Goal: Task Accomplishment & Management: Manage account settings

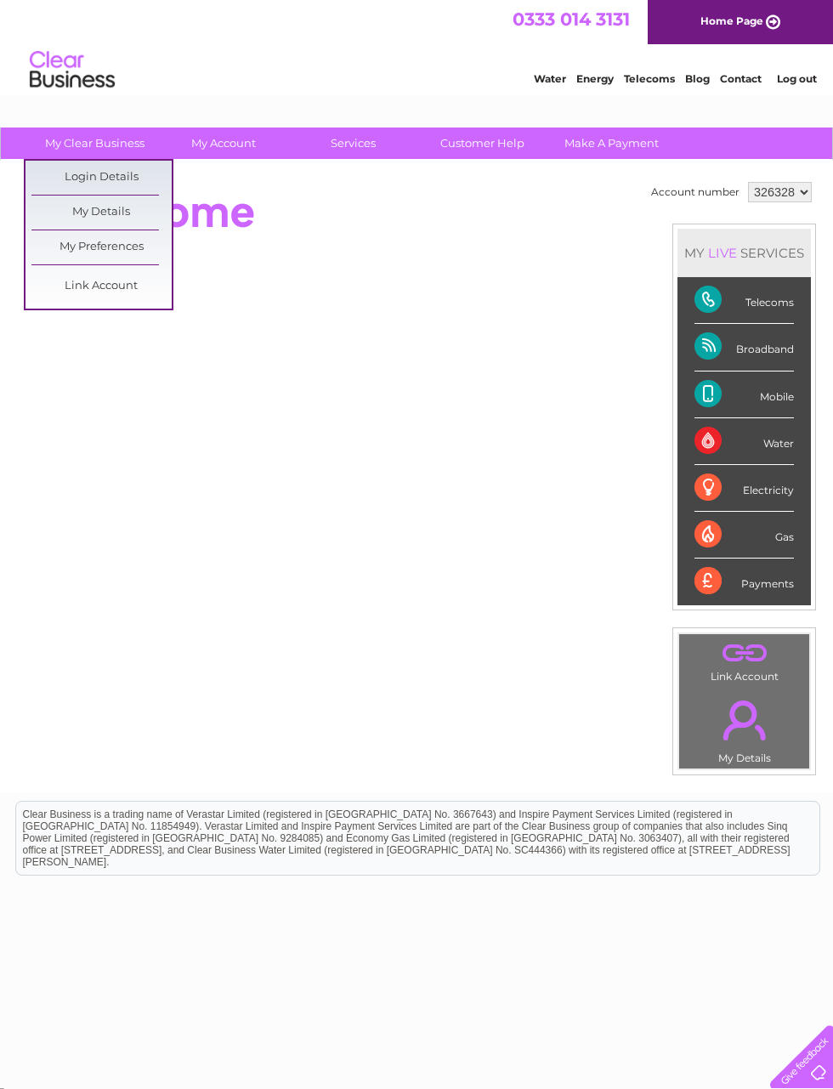
click at [59, 252] on link "My Preferences" at bounding box center [101, 247] width 140 height 34
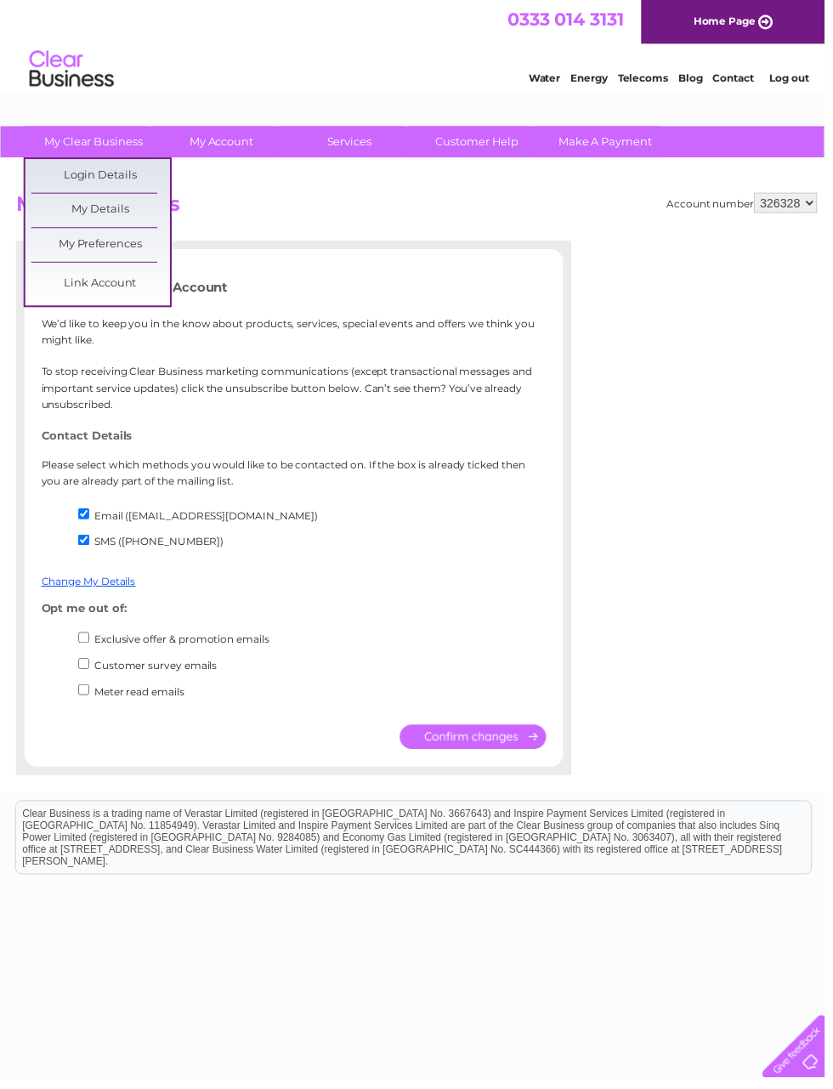
click at [52, 212] on link "My Details" at bounding box center [101, 212] width 140 height 34
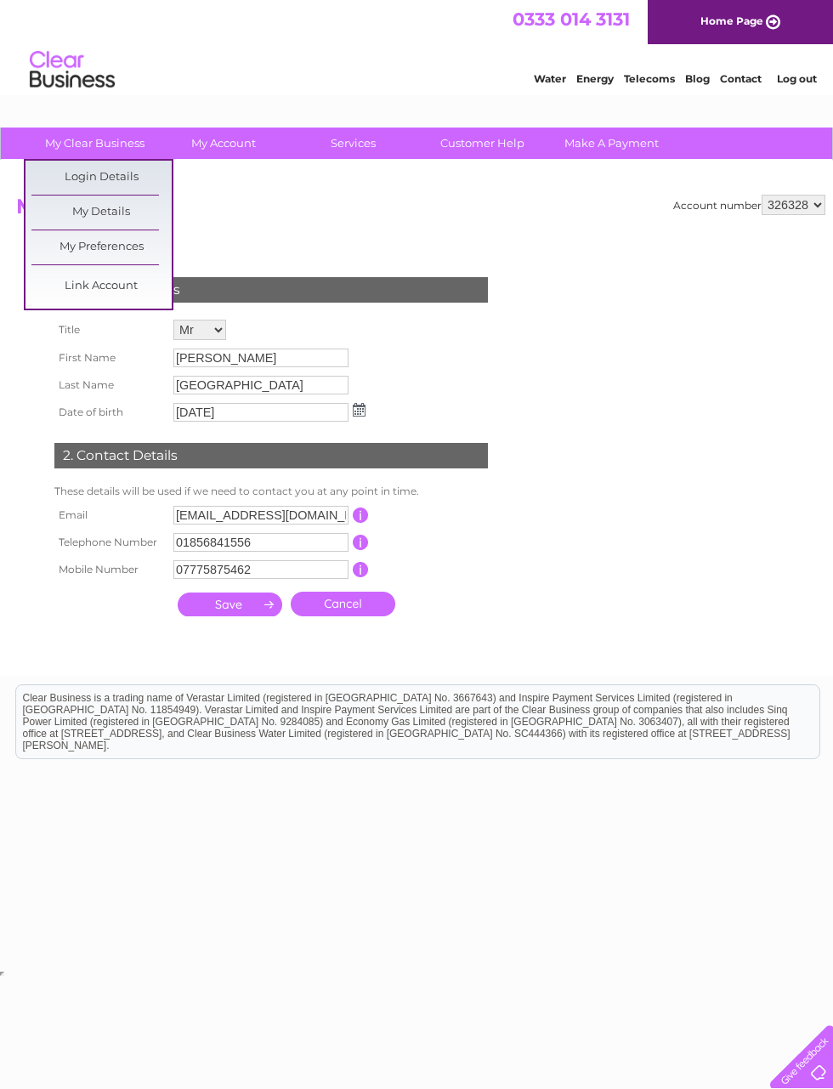
click at [50, 186] on link "Login Details" at bounding box center [101, 178] width 140 height 34
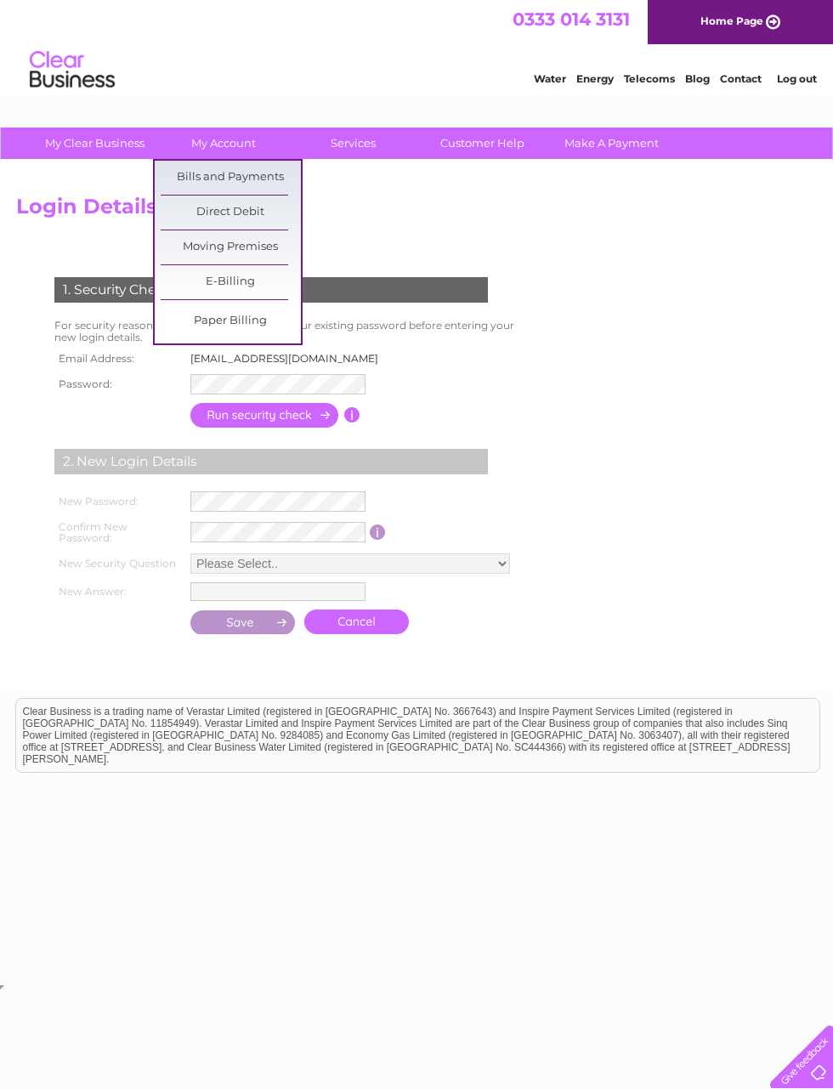
click at [207, 211] on link "Direct Debit" at bounding box center [231, 212] width 140 height 34
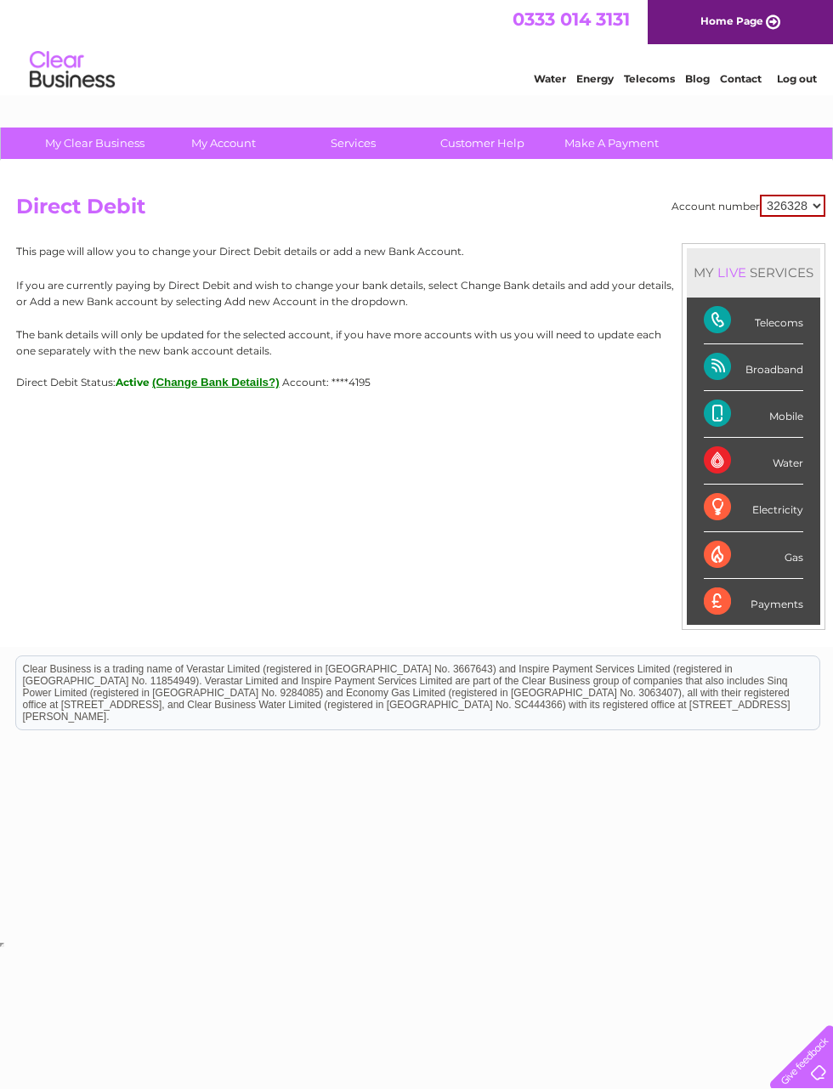
click at [214, 384] on button "(Change Bank Details?)" at bounding box center [215, 382] width 127 height 13
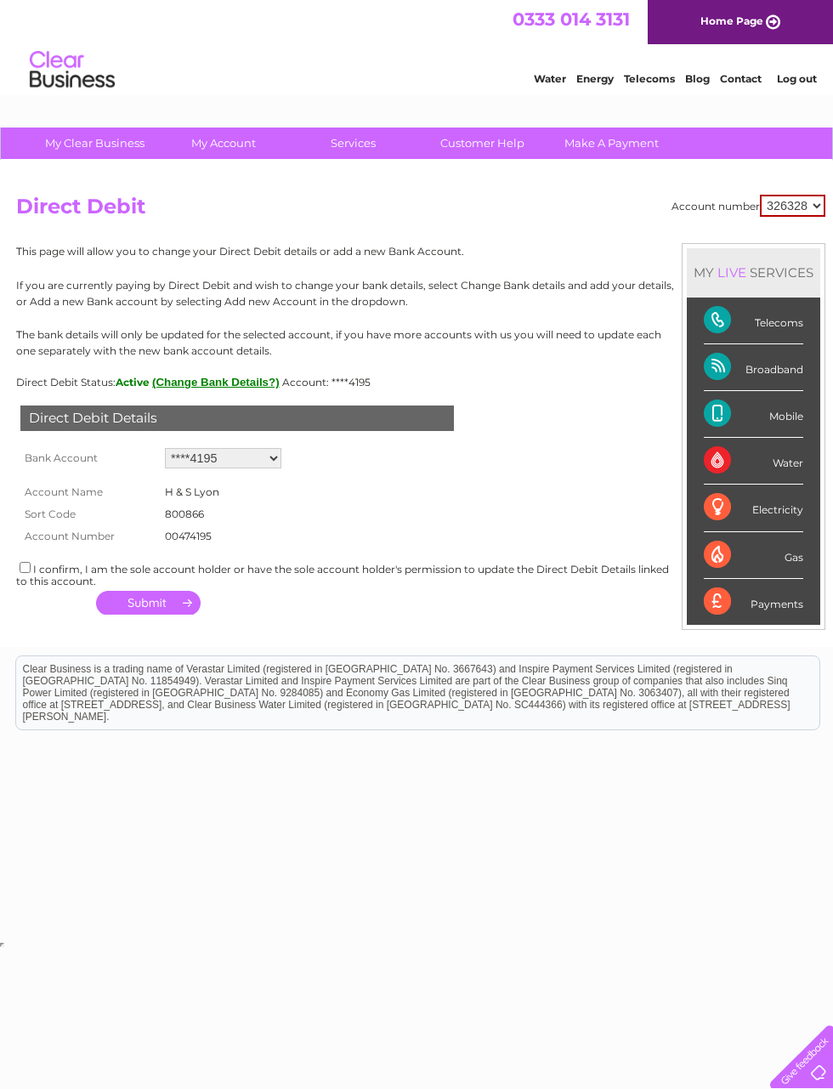
click at [785, 447] on div "Water" at bounding box center [753, 461] width 99 height 47
click at [281, 451] on select "Add new account ****4195 ****4195" at bounding box center [223, 458] width 116 height 20
select select "0"
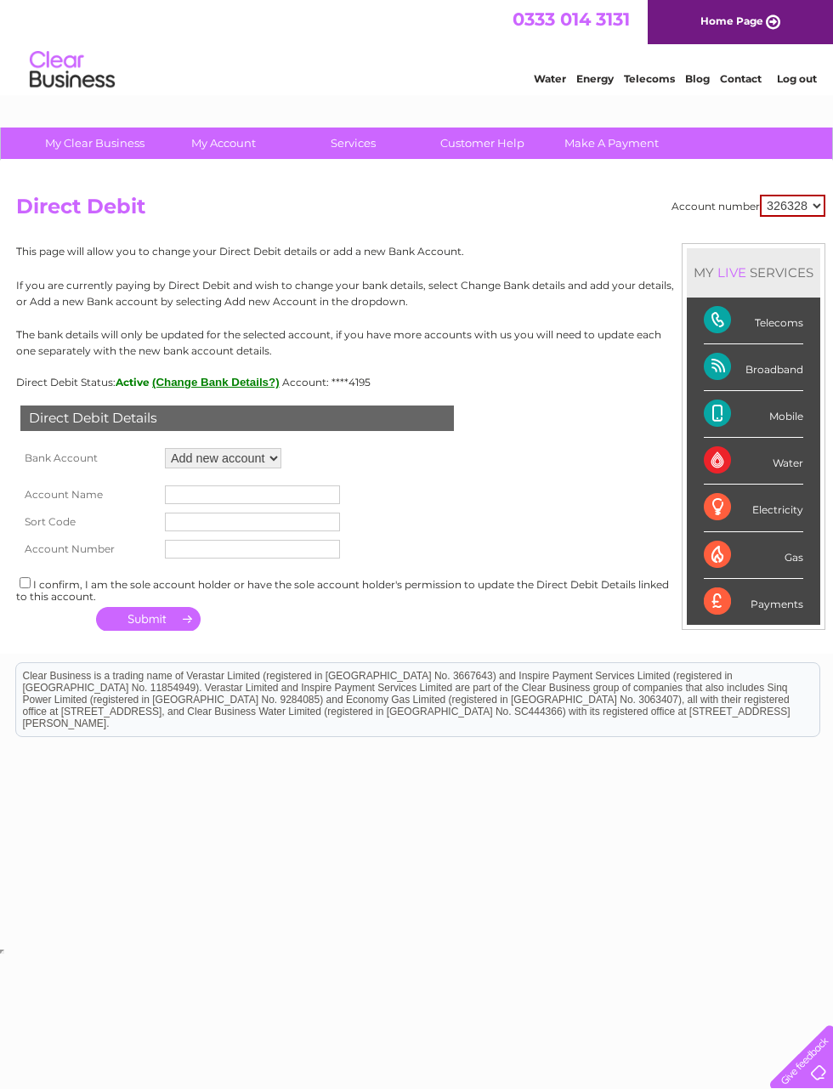
click at [275, 501] on input "text" at bounding box center [252, 494] width 175 height 19
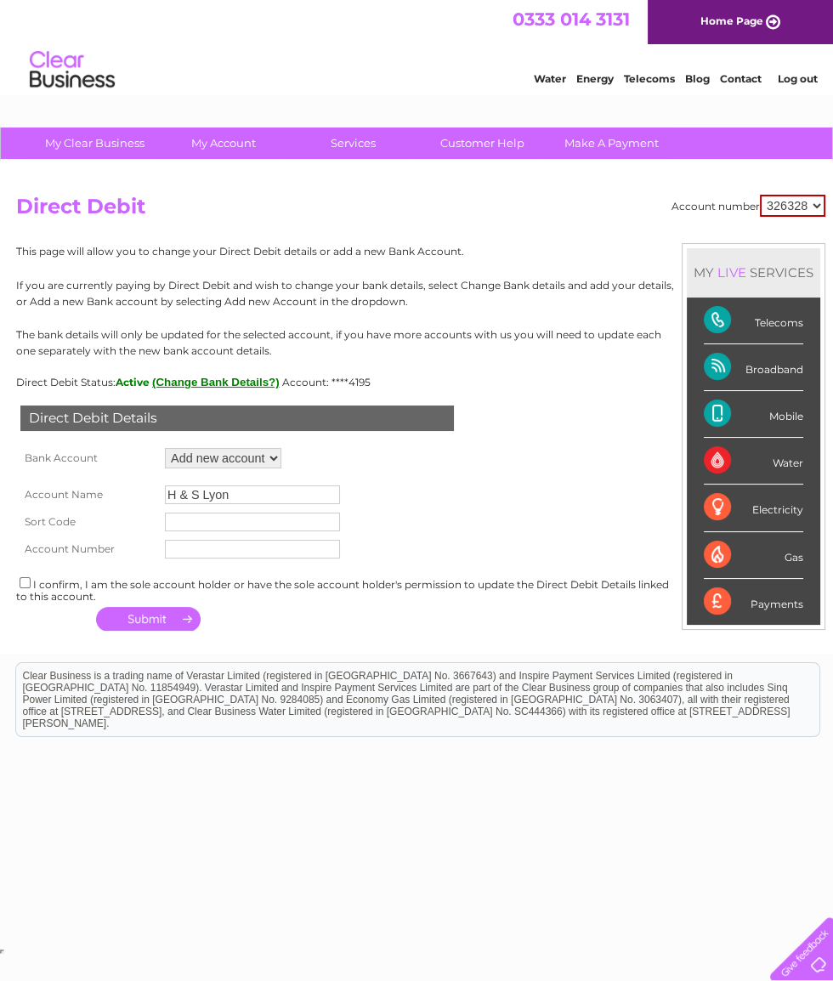
type input "H & S Lyon"
click at [194, 520] on input "text" at bounding box center [252, 522] width 175 height 19
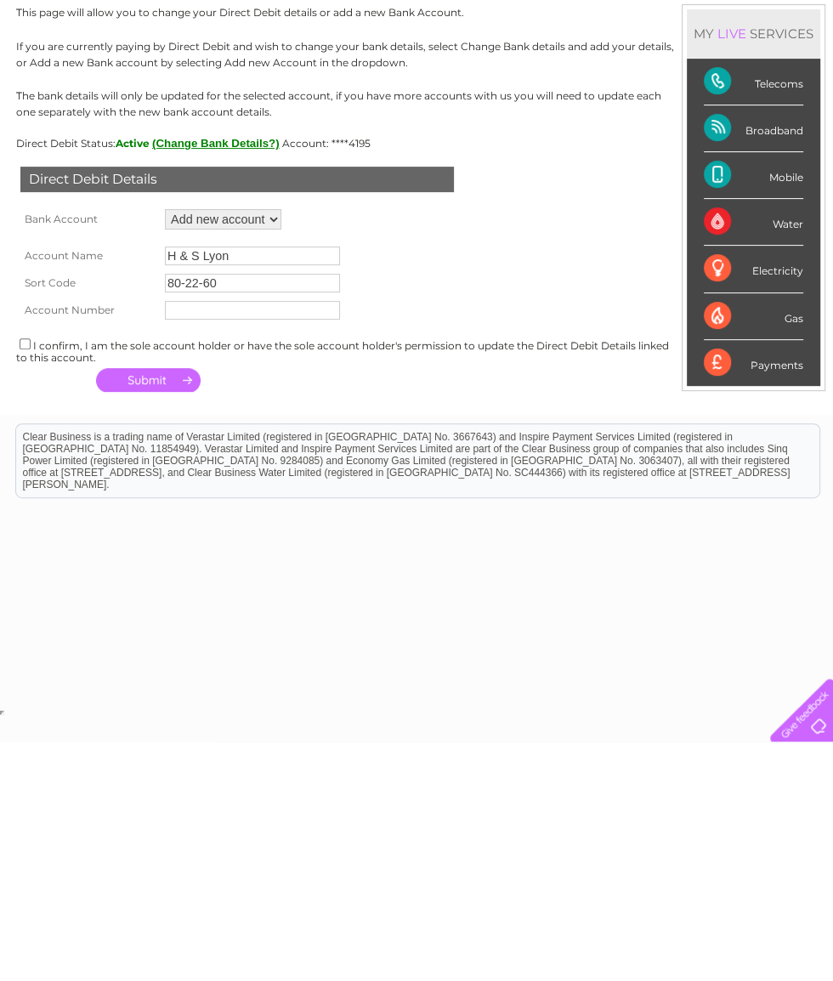
type input "80-22-60"
click at [212, 540] on input "text" at bounding box center [252, 549] width 175 height 19
type input "28322367"
click at [146, 607] on button "button" at bounding box center [148, 619] width 105 height 24
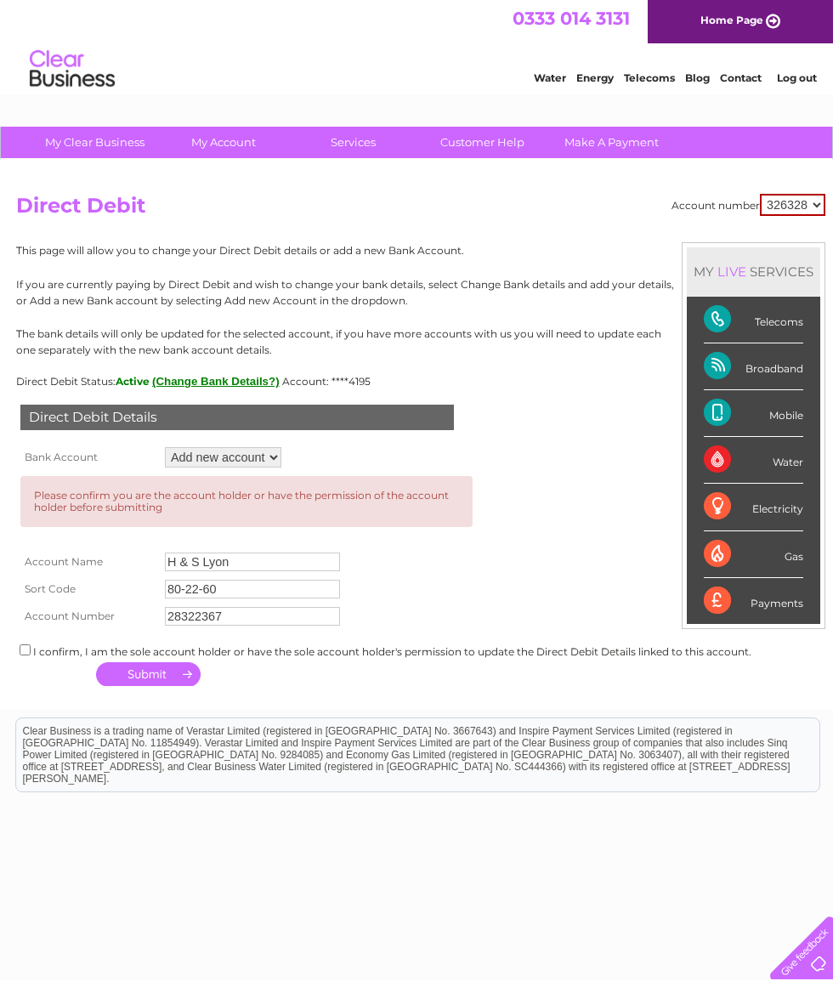
click at [21, 653] on input "checkbox" at bounding box center [25, 650] width 11 height 11
checkbox input "true"
click at [146, 684] on button "button" at bounding box center [148, 675] width 105 height 24
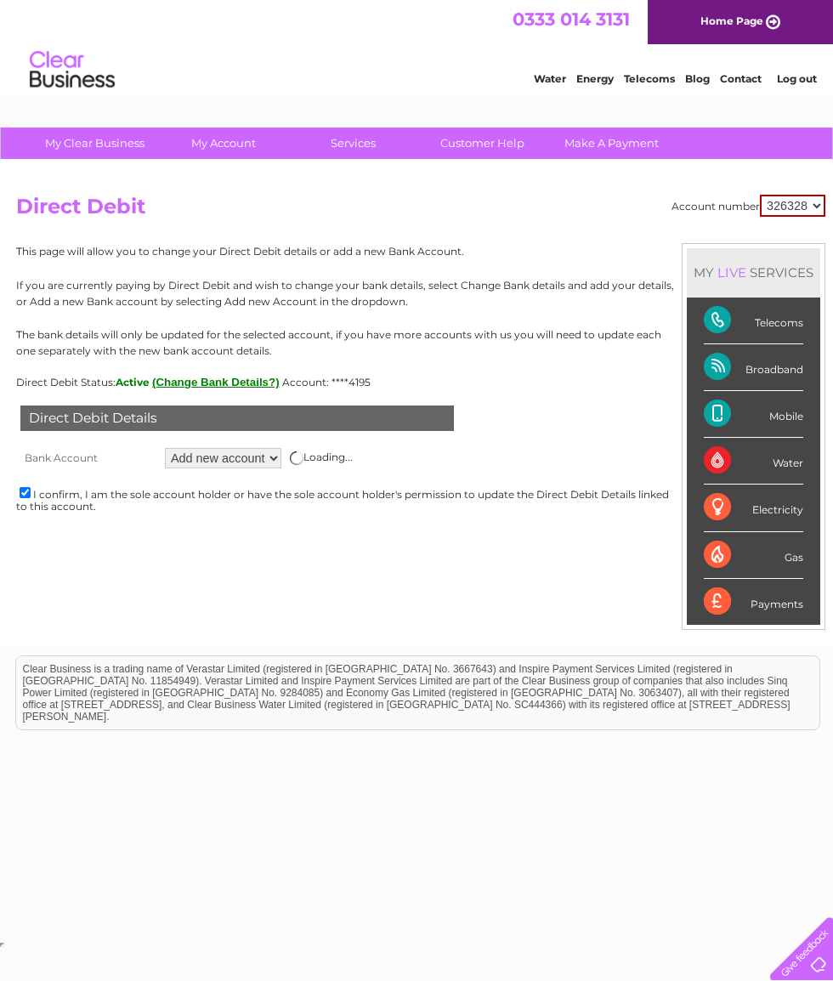
click at [603, 416] on div "Direct Debit Details Bank Account Add new account ****4195 ****4195 Loading... …" at bounding box center [420, 460] width 809 height 145
click at [598, 450] on div "Direct Debit Details Bank Account Add new account ****4195 ****4195 Loading... …" at bounding box center [420, 460] width 809 height 145
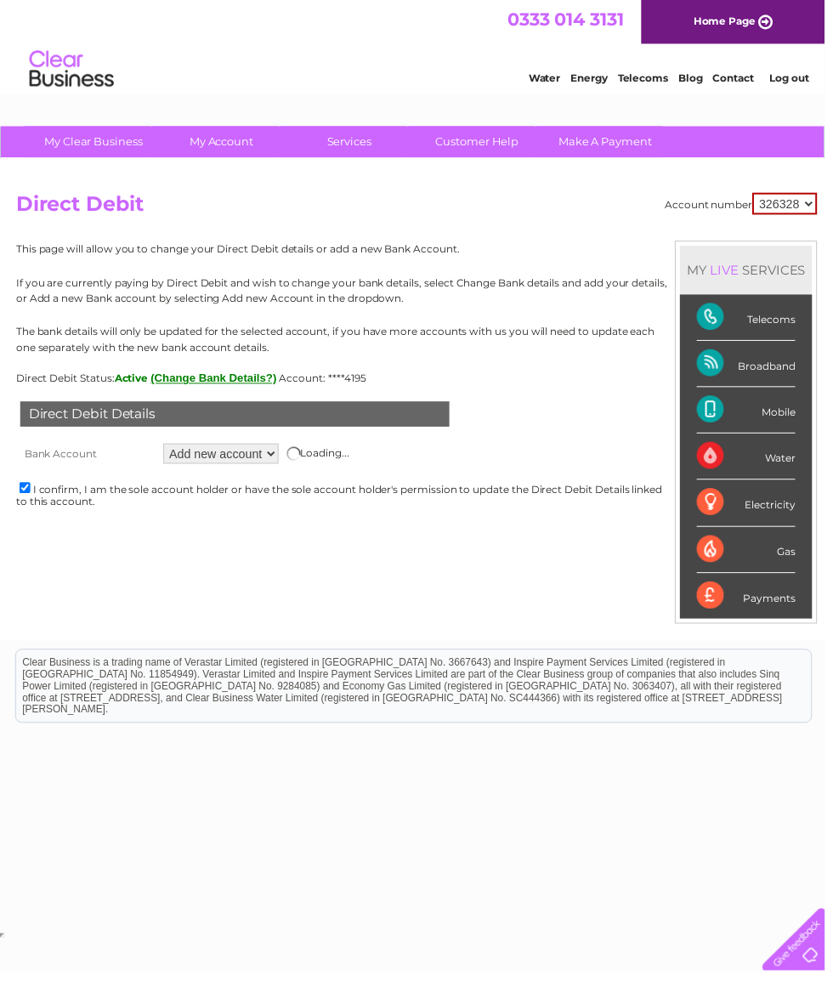
click at [255, 465] on select "Add new account ****4195 ****4195" at bounding box center [223, 458] width 116 height 20
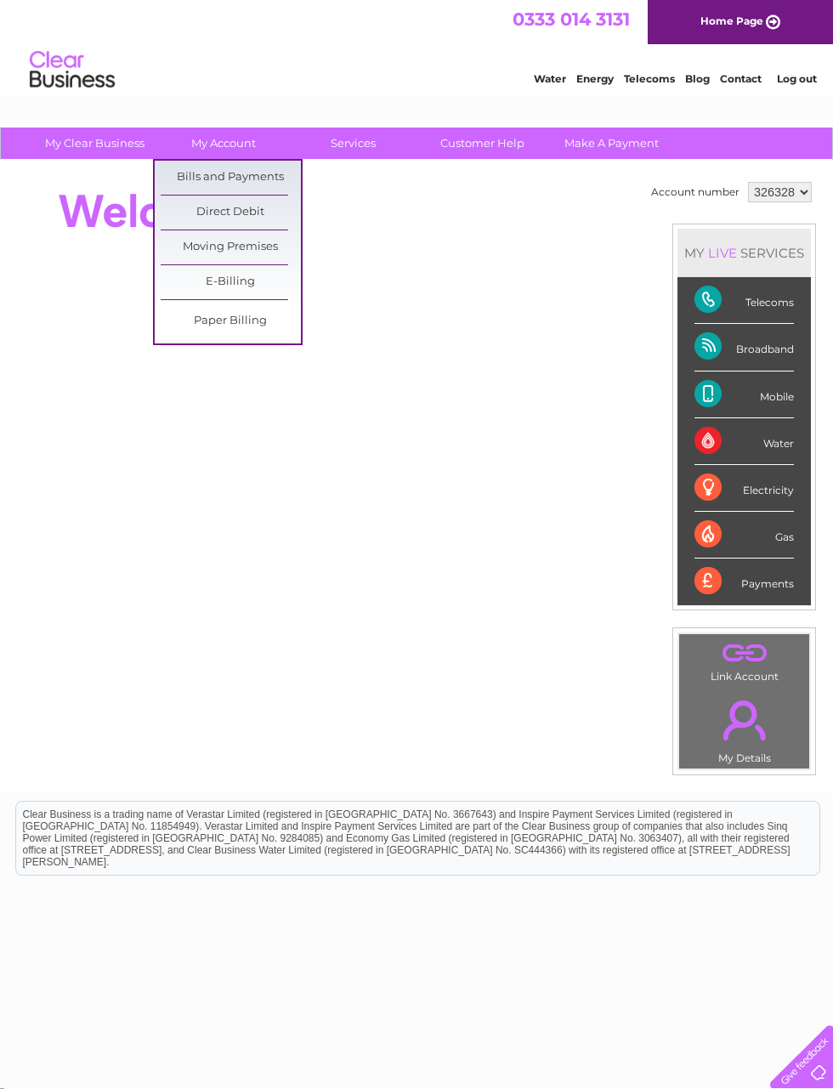
click at [174, 215] on link "Direct Debit" at bounding box center [231, 212] width 140 height 34
click at [205, 212] on link "Direct Debit" at bounding box center [231, 212] width 140 height 34
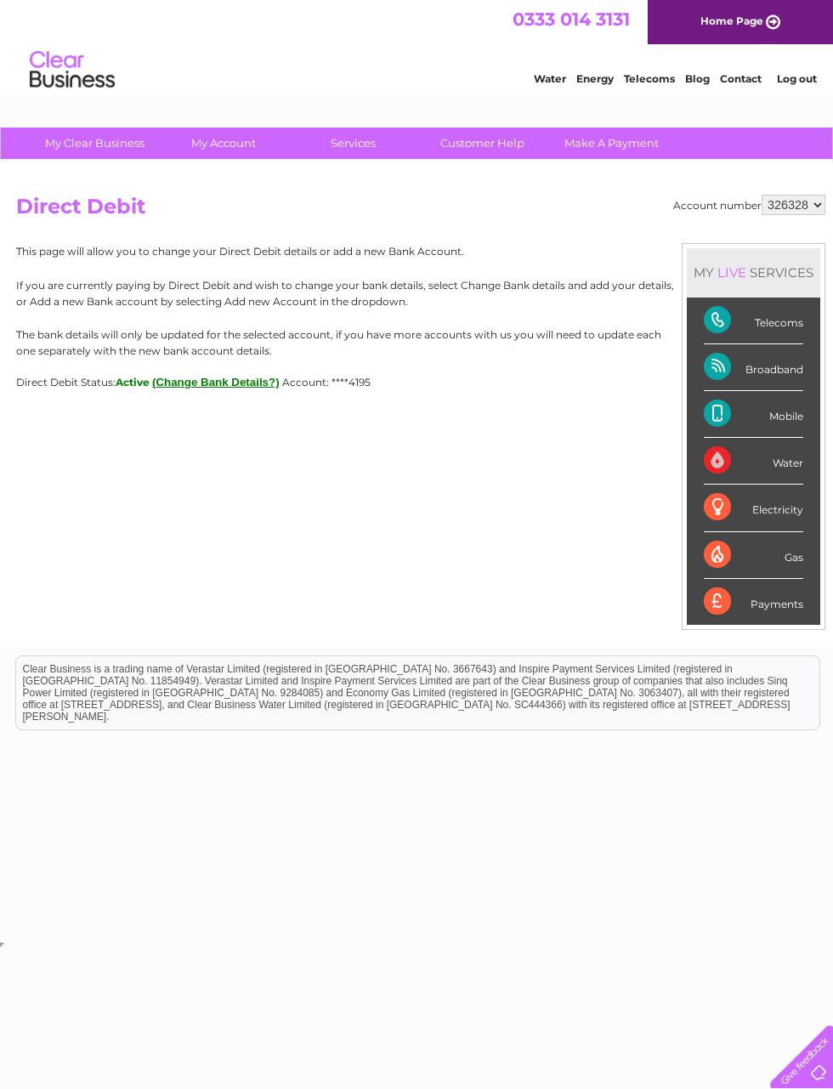
click at [196, 380] on button "(Change Bank Details?)" at bounding box center [215, 382] width 127 height 13
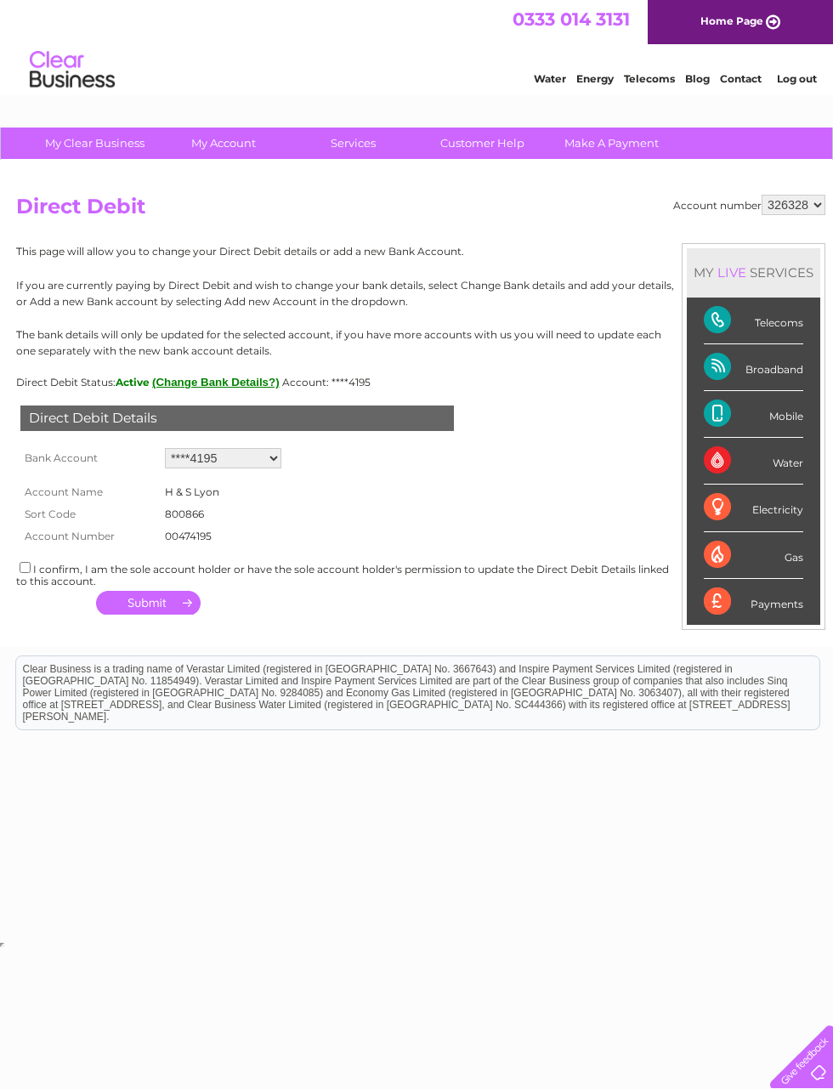
click at [27, 562] on input "checkbox" at bounding box center [25, 567] width 11 height 11
checkbox input "true"
click at [278, 457] on select "Add new account ****4195 ****4195" at bounding box center [223, 458] width 116 height 20
select select "0"
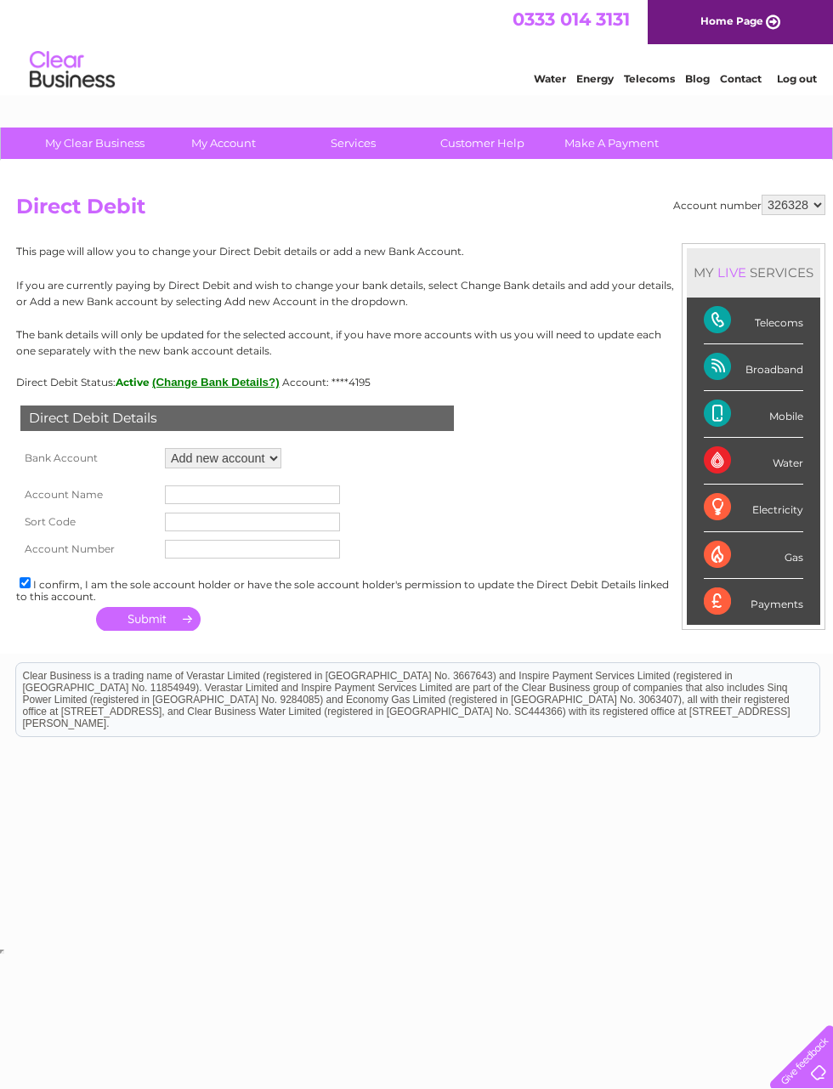
click at [248, 496] on input "text" at bounding box center [252, 494] width 175 height 19
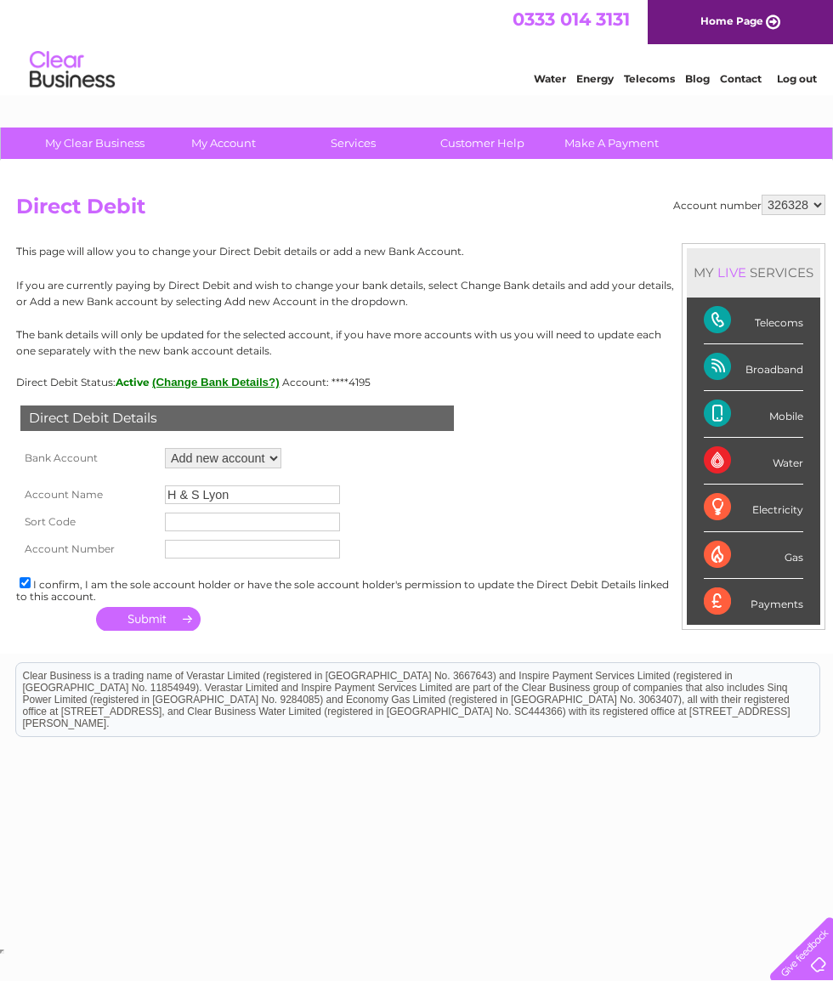
type input "H & S Lyon"
click at [301, 516] on input "text" at bounding box center [252, 522] width 175 height 19
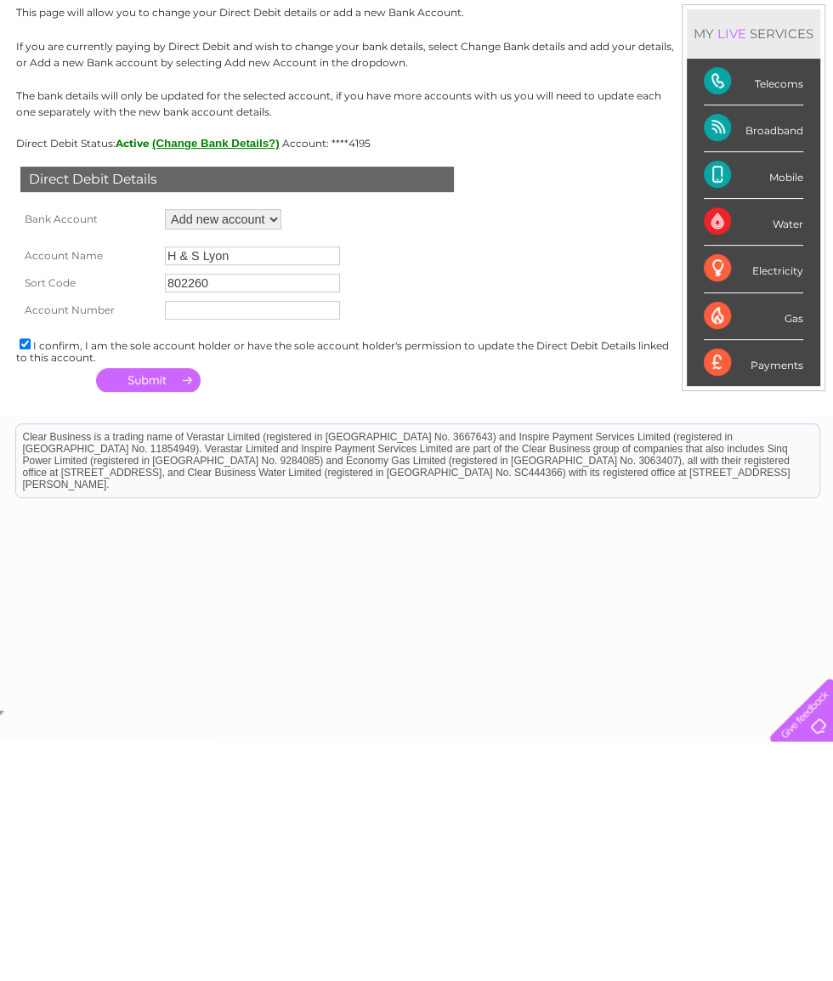
type input "802260"
click at [296, 540] on input "text" at bounding box center [252, 549] width 175 height 19
type input "28322367"
click at [150, 607] on button "button" at bounding box center [148, 619] width 105 height 24
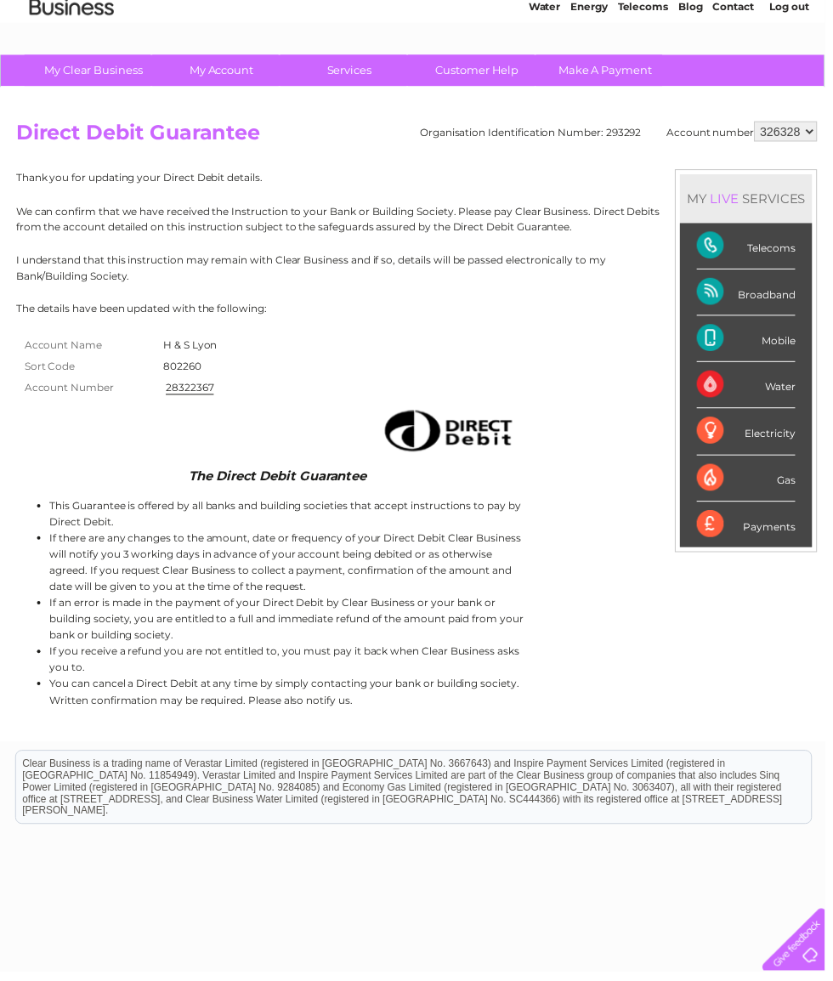
scroll to position [67, 0]
